Goal: Find specific page/section: Find specific page/section

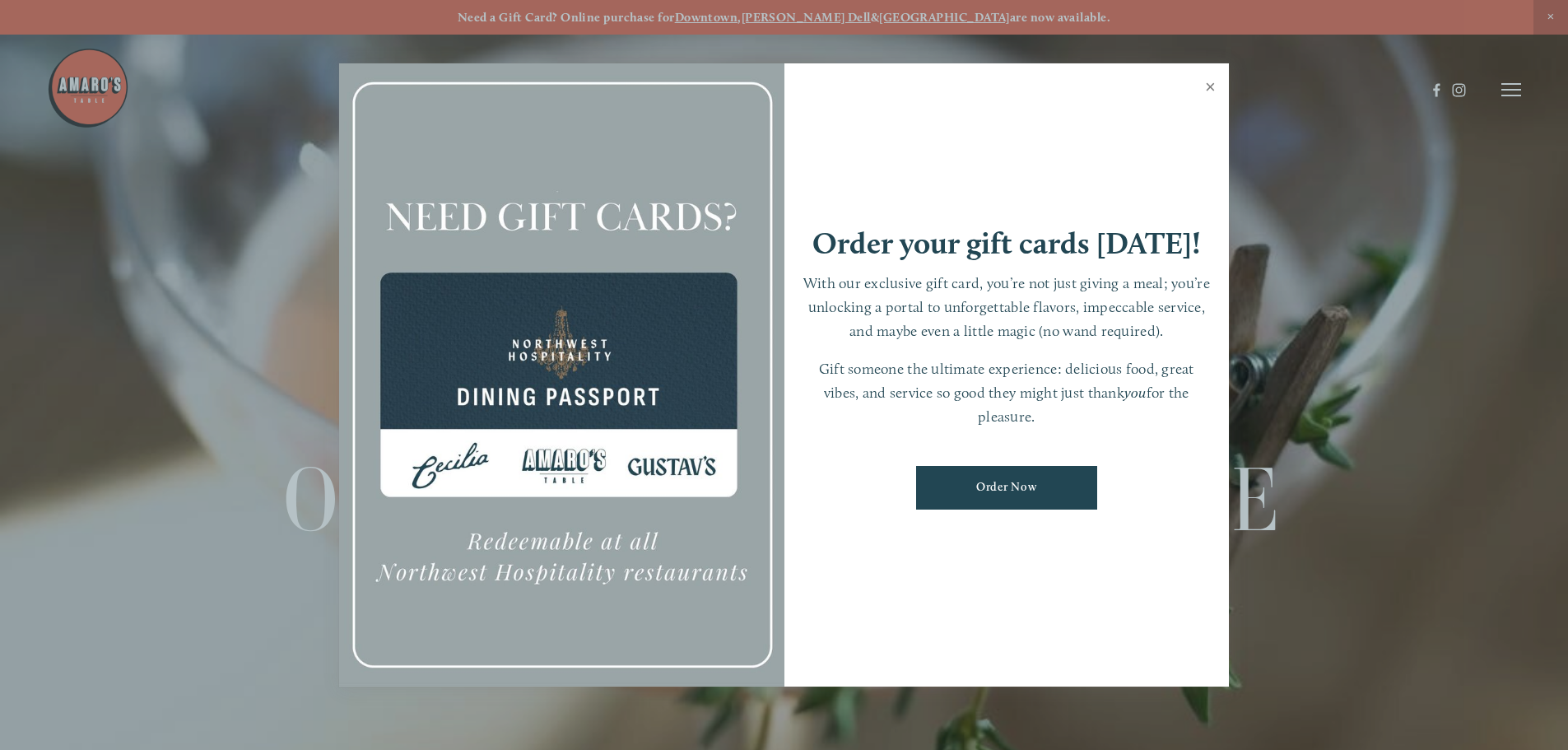
click at [1209, 88] on link "Close" at bounding box center [1210, 89] width 32 height 46
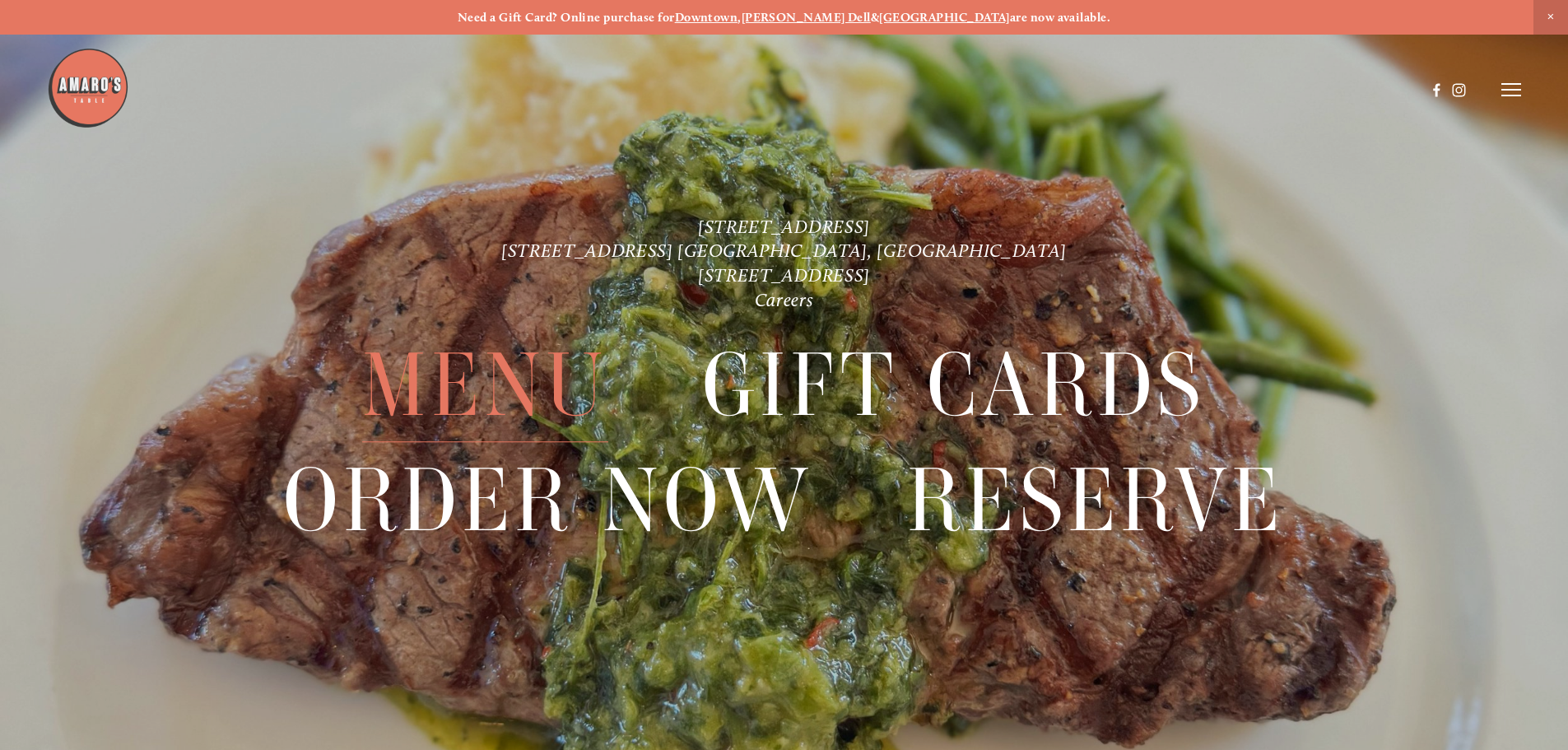
click at [514, 412] on span "Menu" at bounding box center [484, 386] width 245 height 113
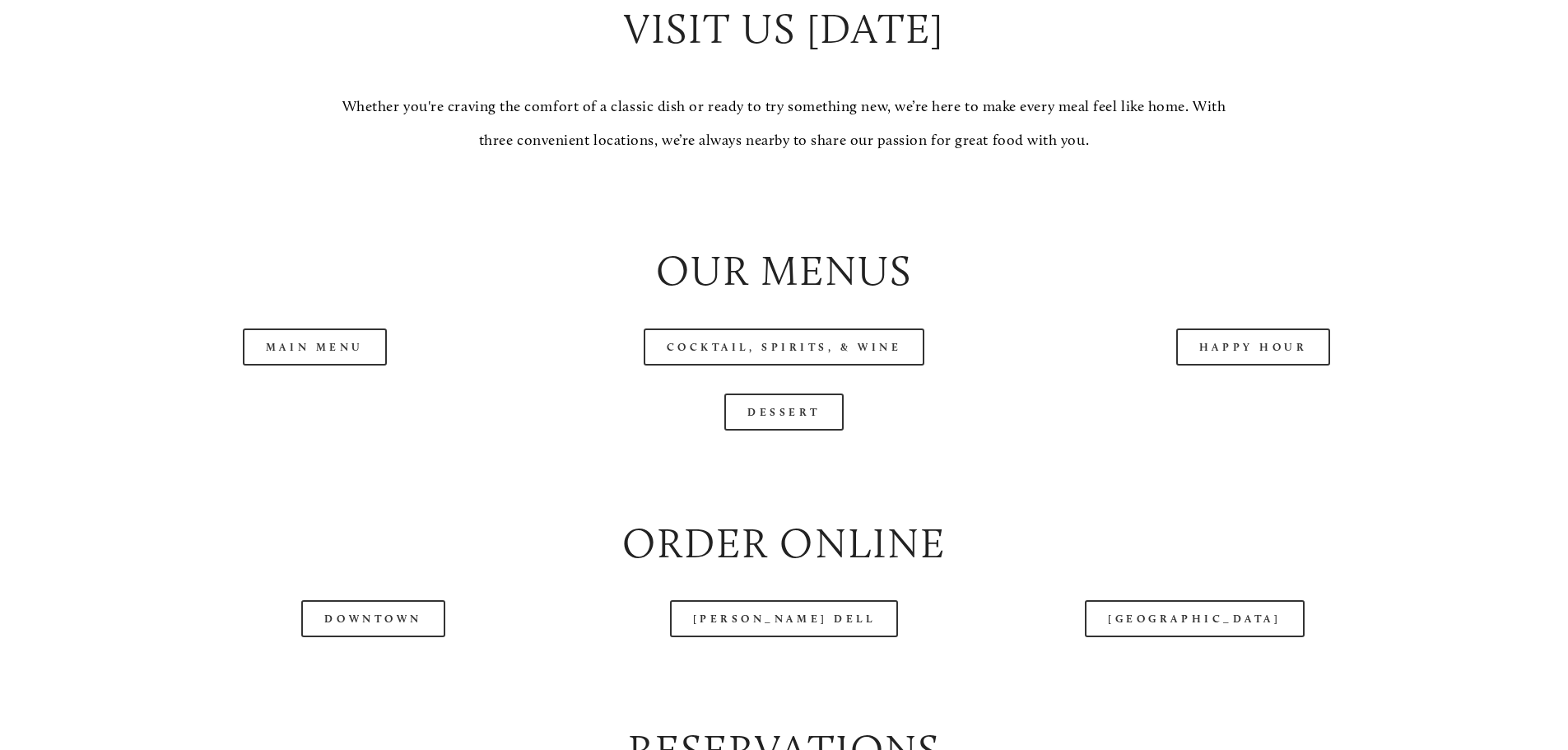
scroll to position [1729, 0]
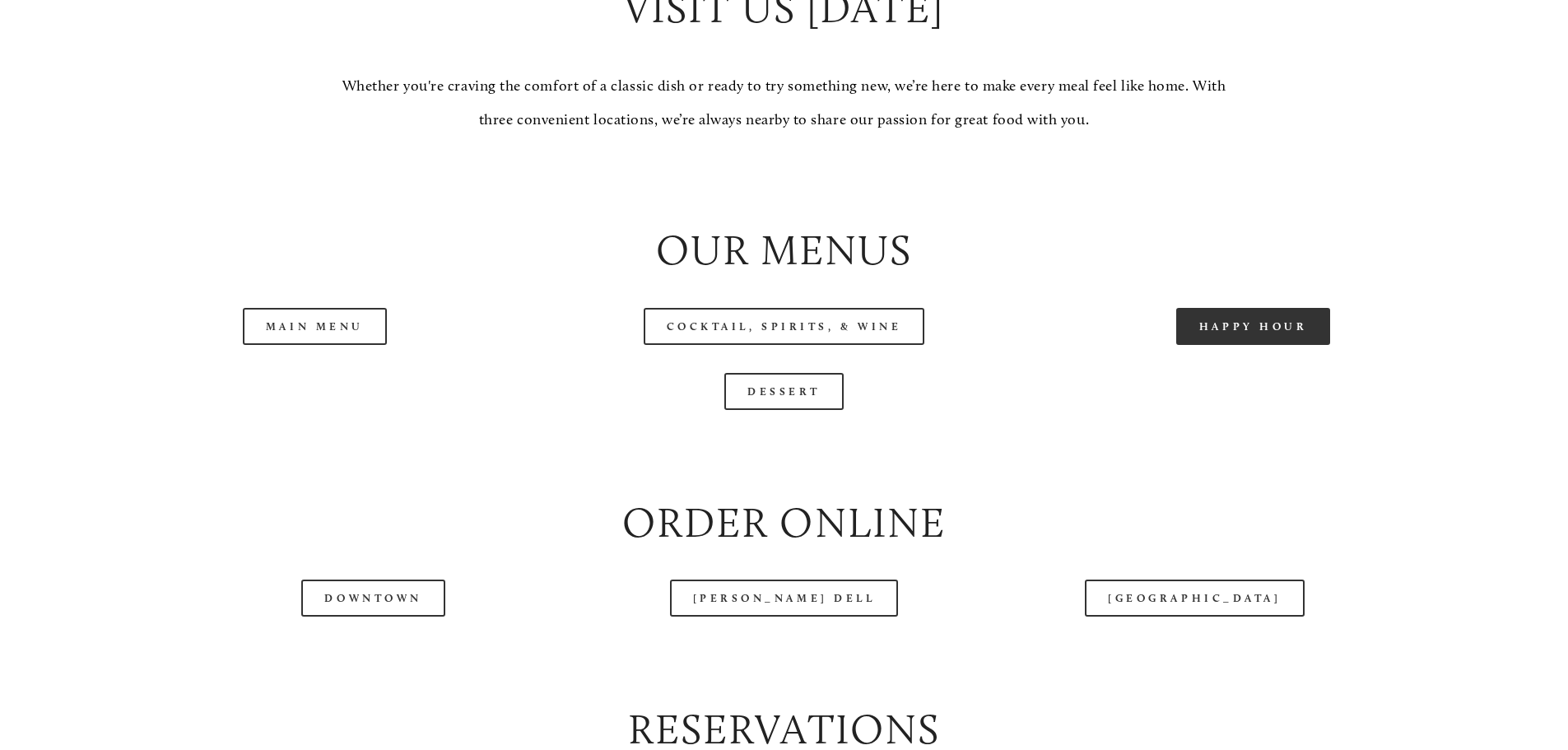
click at [1316, 345] on link "Happy Hour" at bounding box center [1253, 327] width 155 height 37
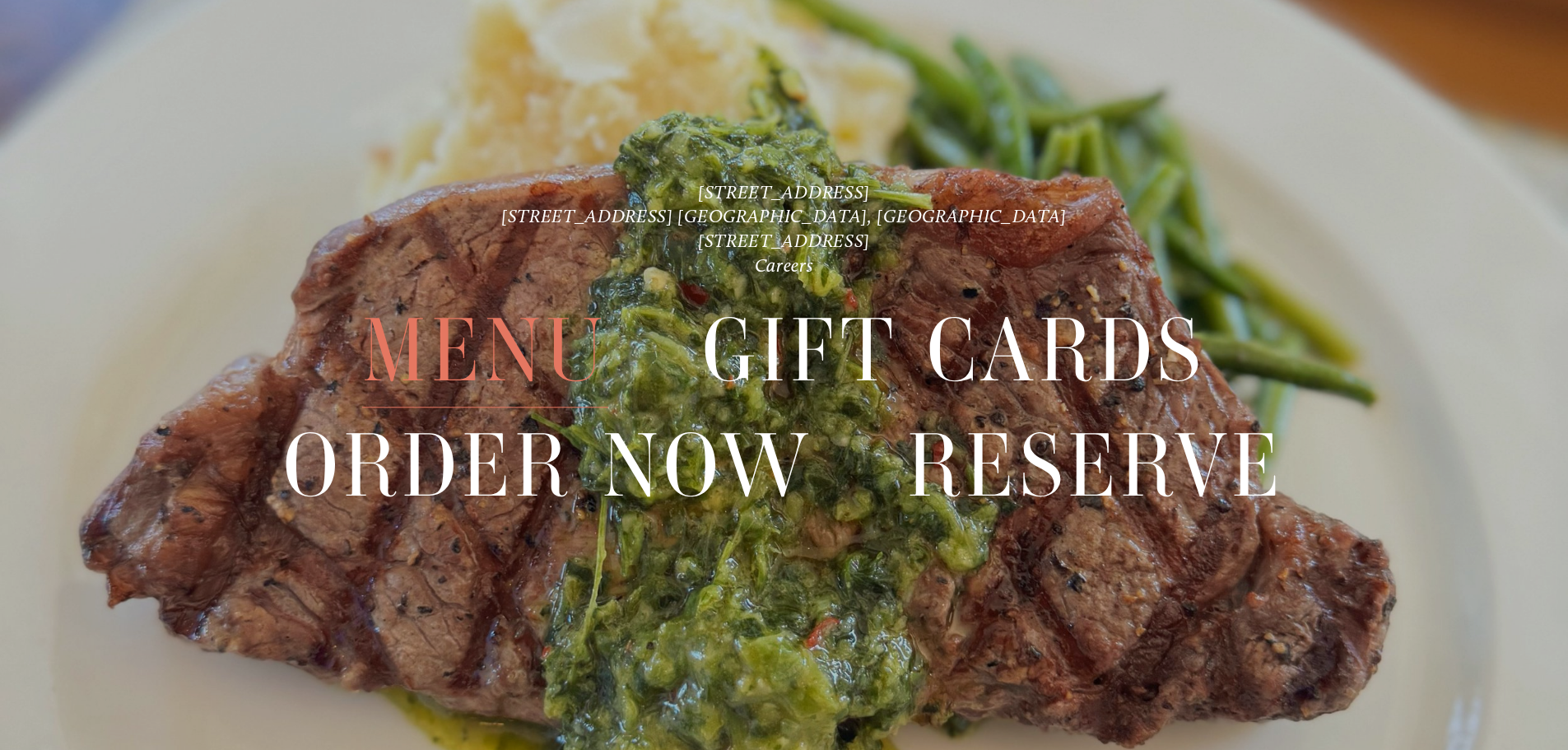
scroll to position [4158, 0]
